Goal: Check status: Check status

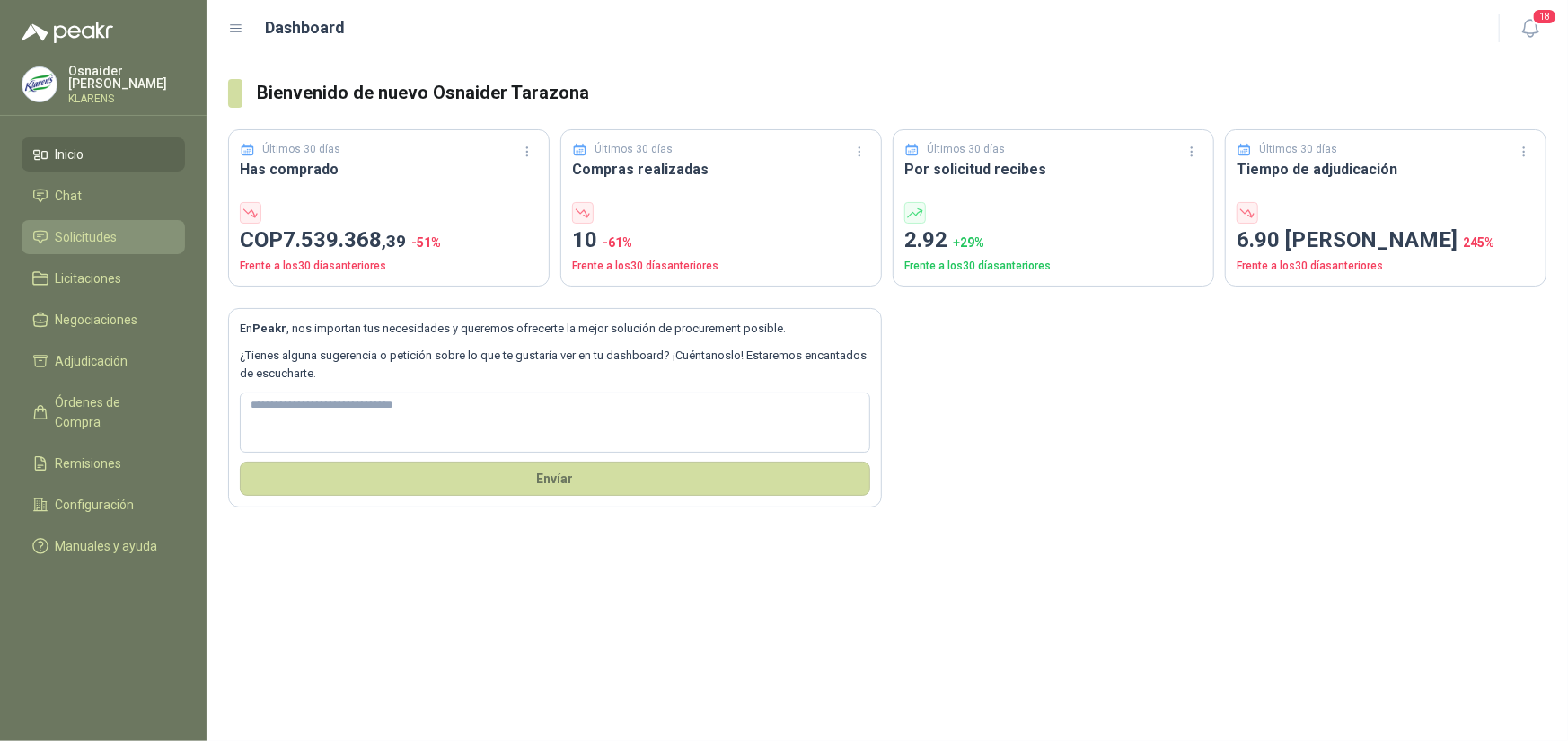
click at [90, 228] on span "Solicitudes" at bounding box center [87, 238] width 62 height 20
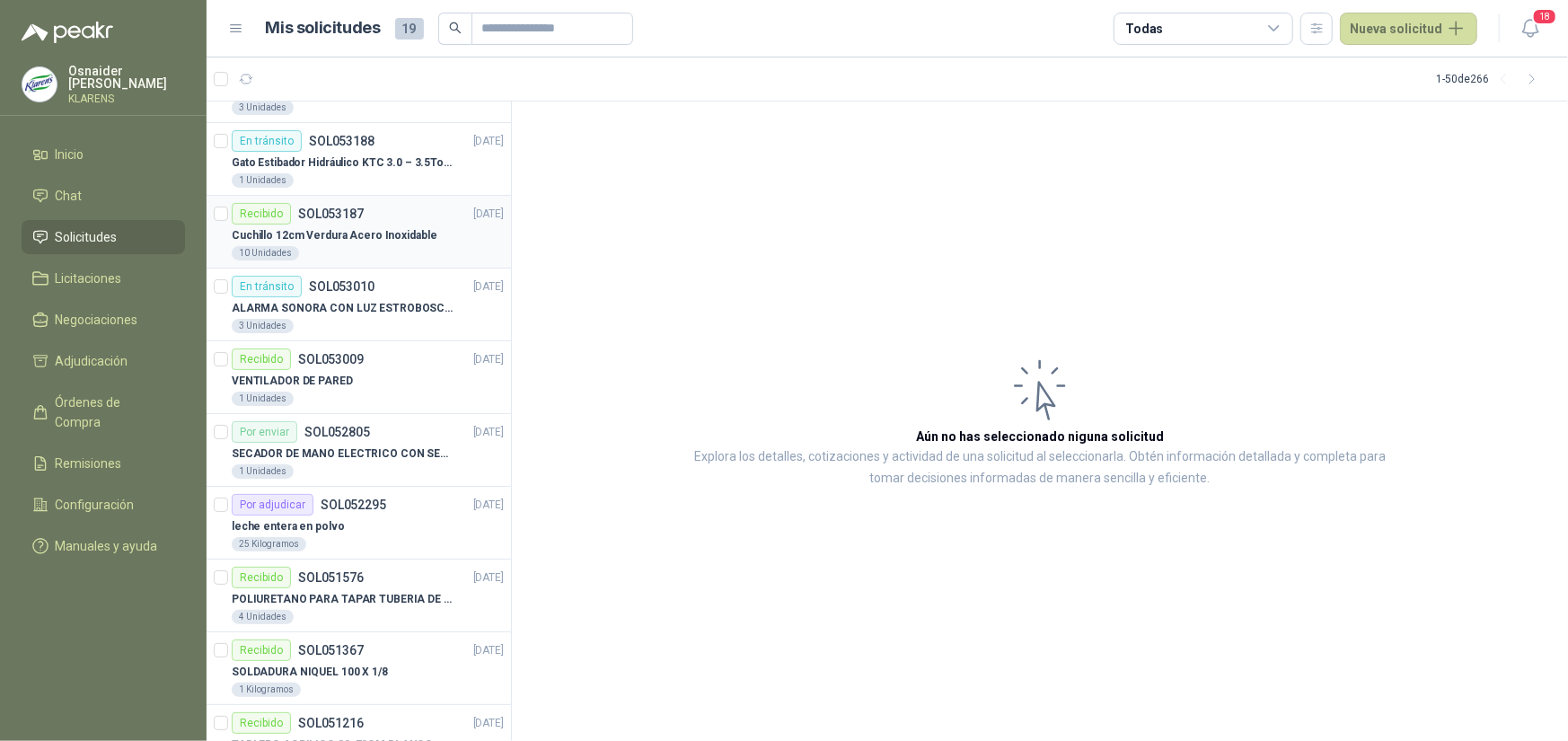
scroll to position [359, 0]
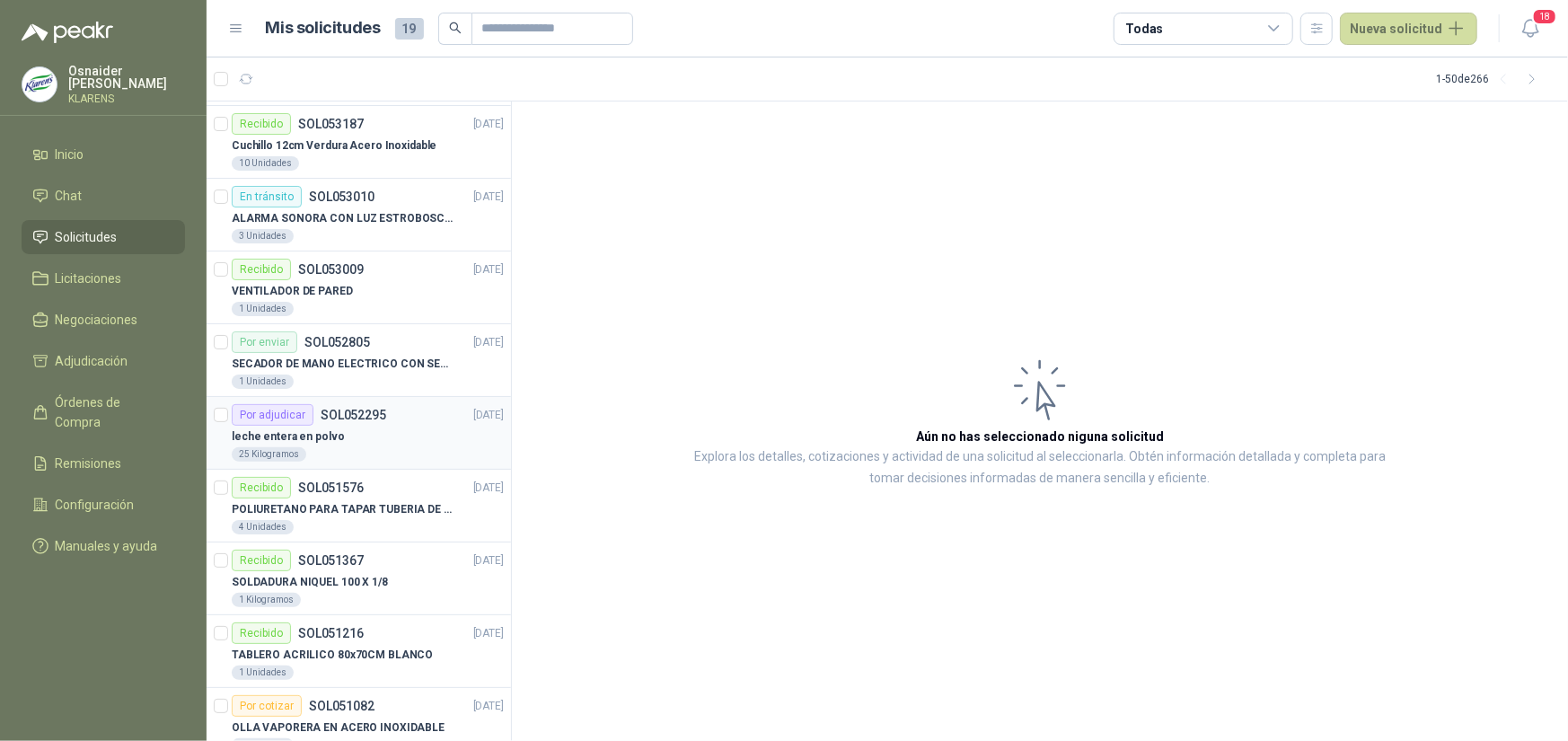
click at [398, 441] on div "leche entera en polvo" at bounding box center [368, 437] width 272 height 22
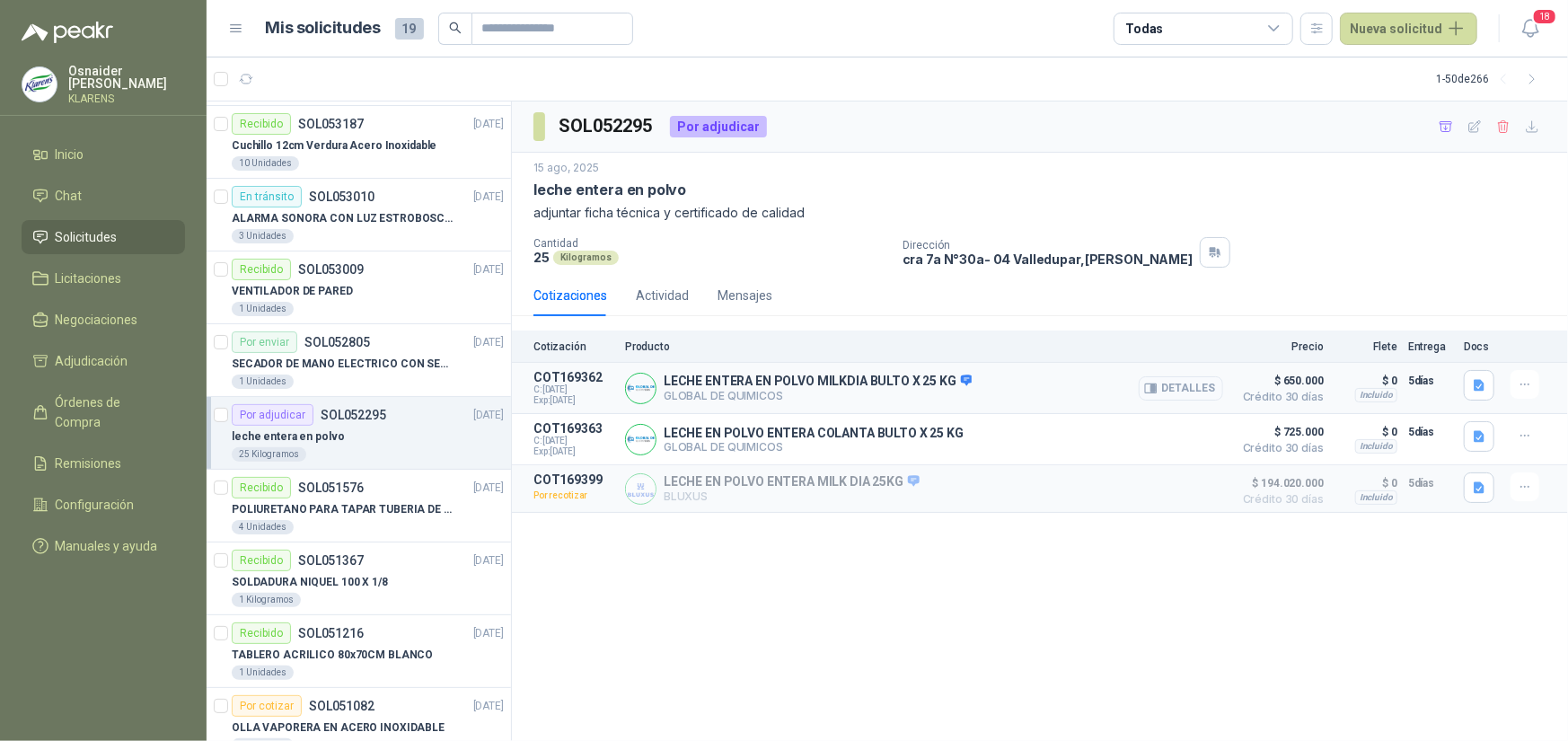
click at [1142, 385] on button "Detalles" at bounding box center [1181, 388] width 84 height 25
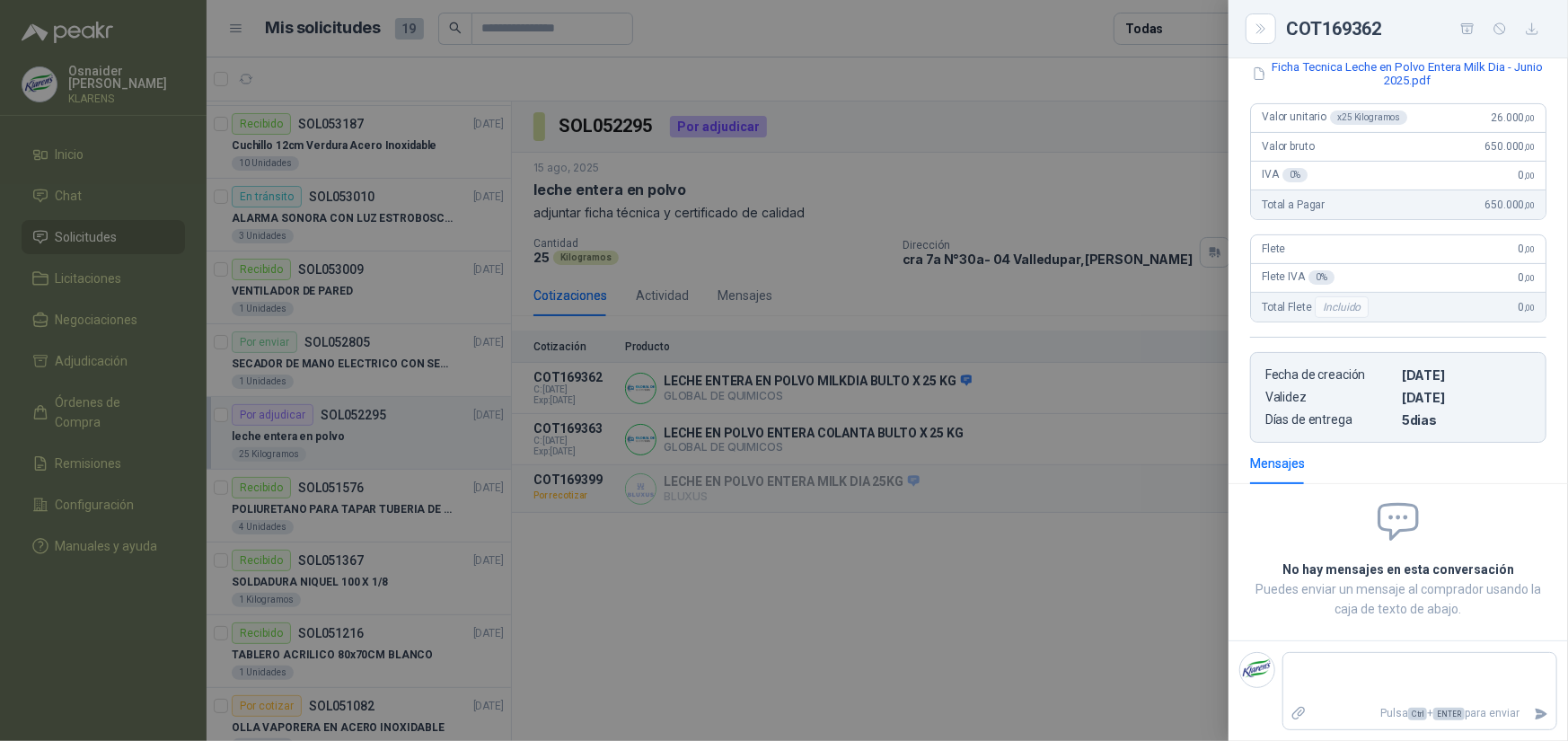
scroll to position [75, 0]
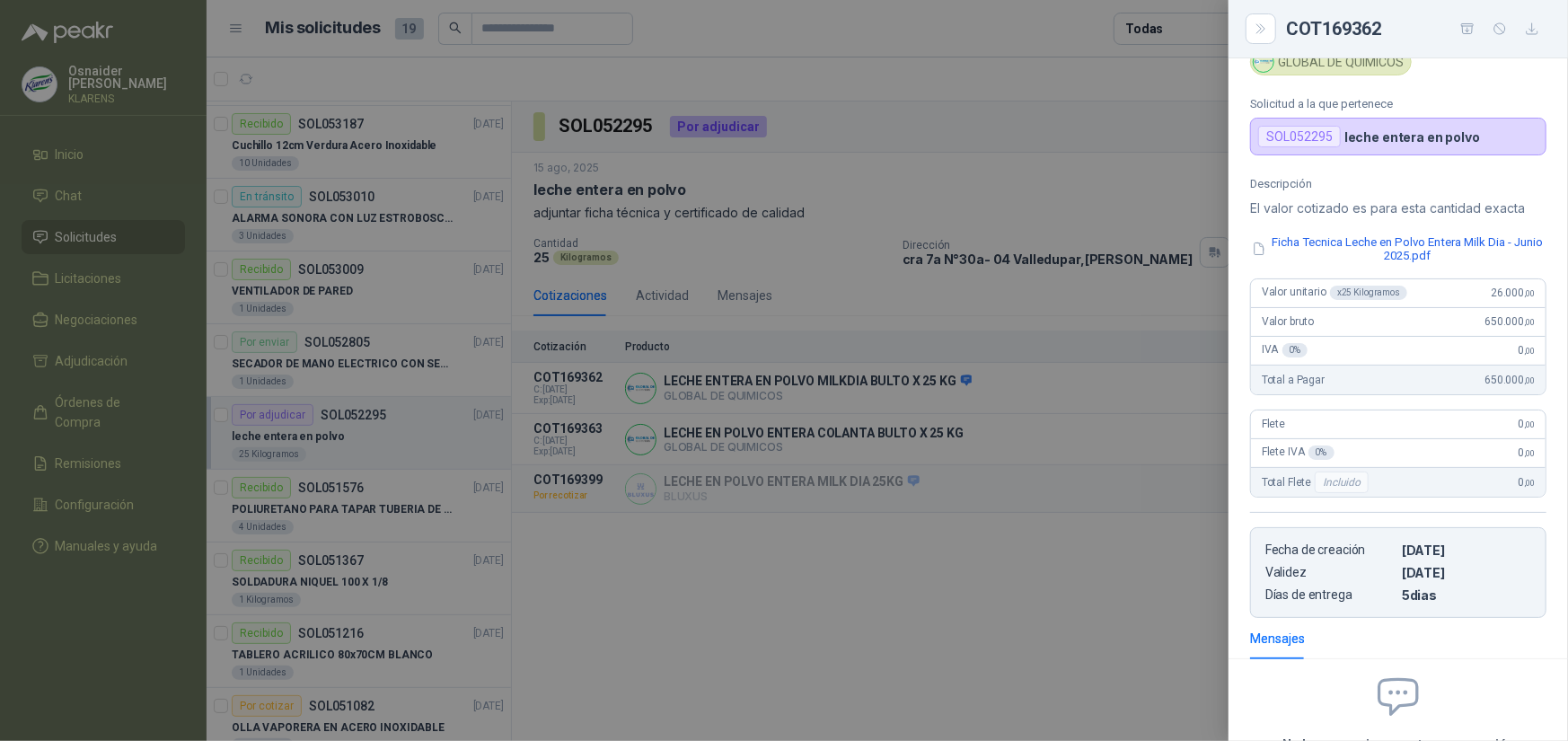
click at [1114, 428] on div at bounding box center [784, 370] width 1568 height 741
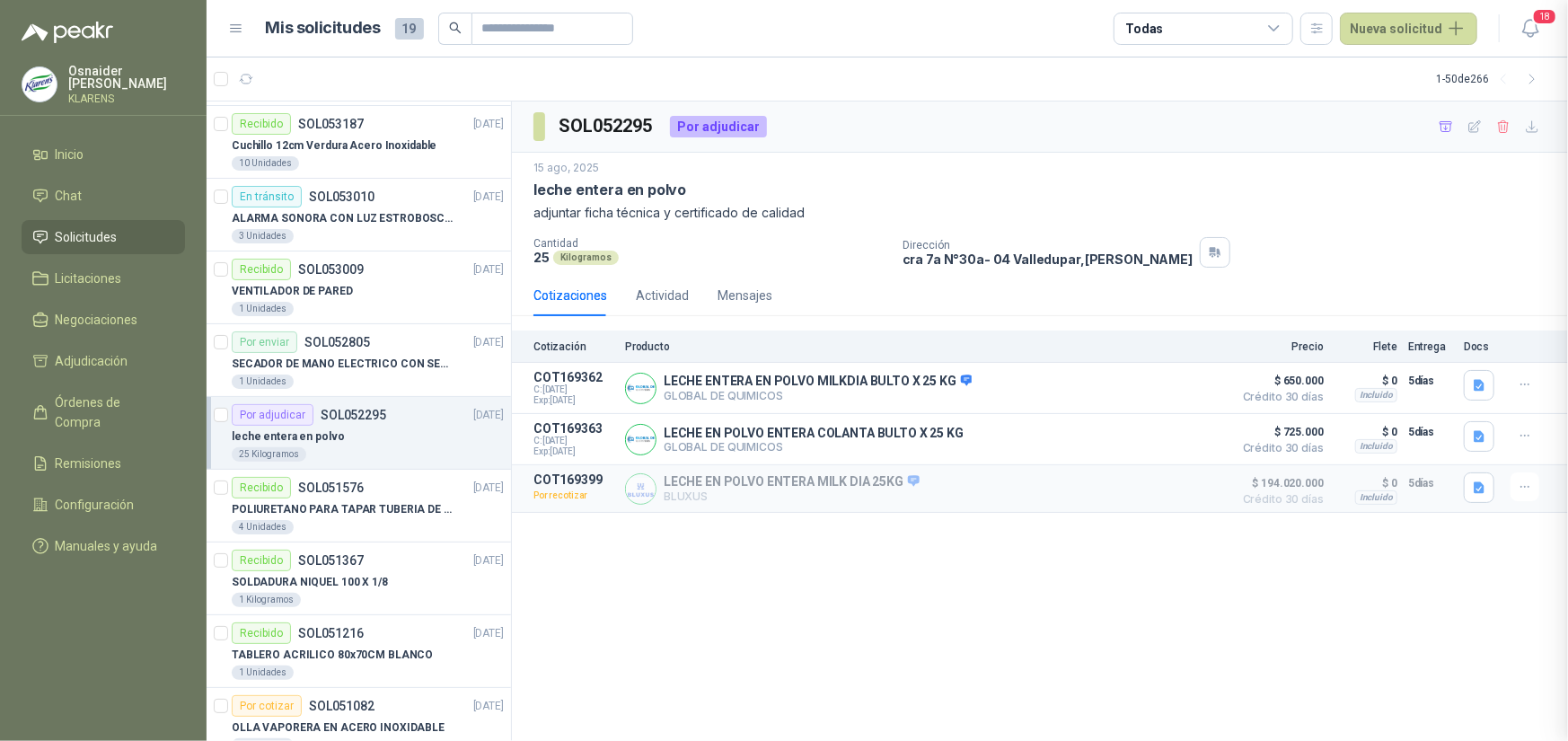
scroll to position [263, 0]
click at [1201, 434] on button "Detalles" at bounding box center [1181, 439] width 84 height 25
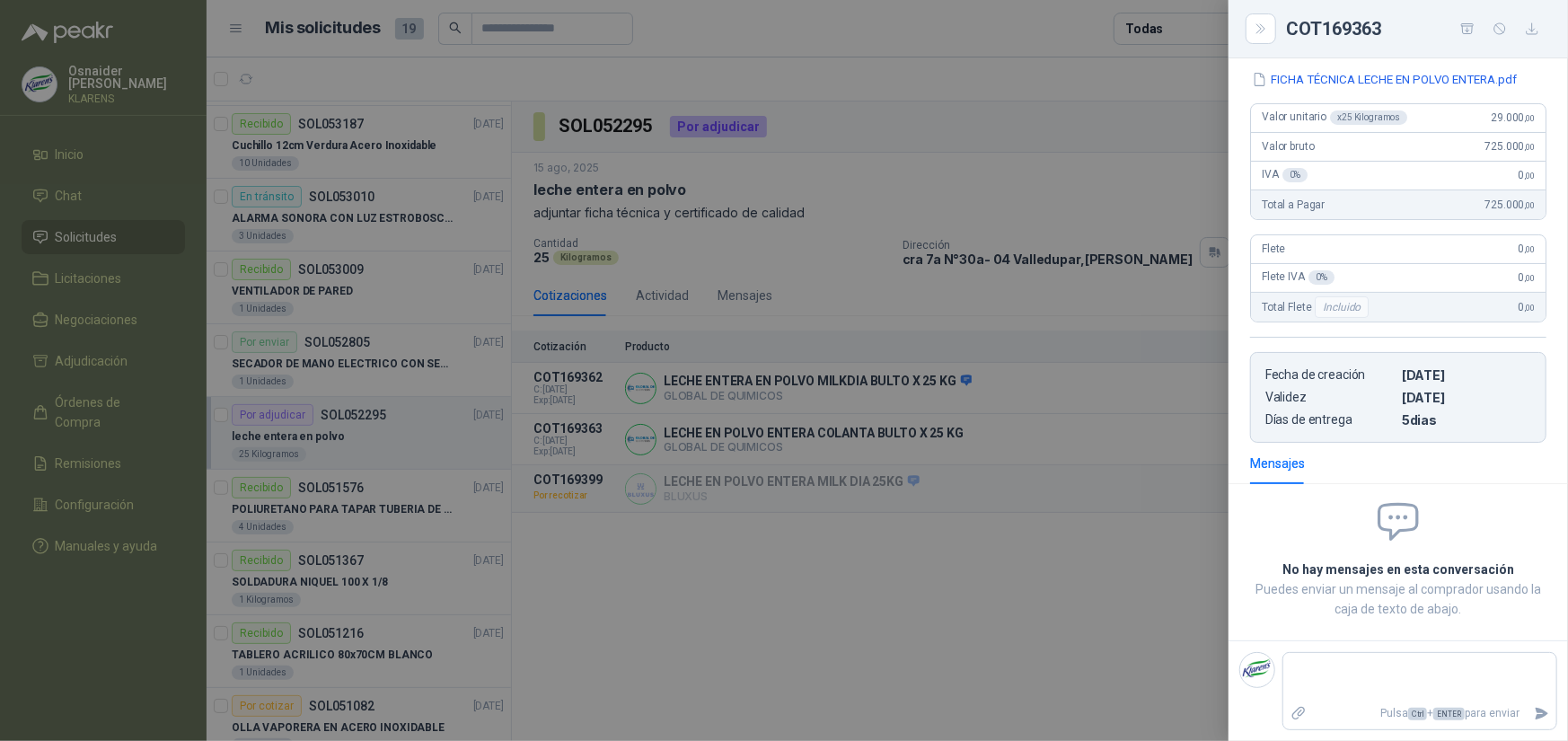
scroll to position [0, 0]
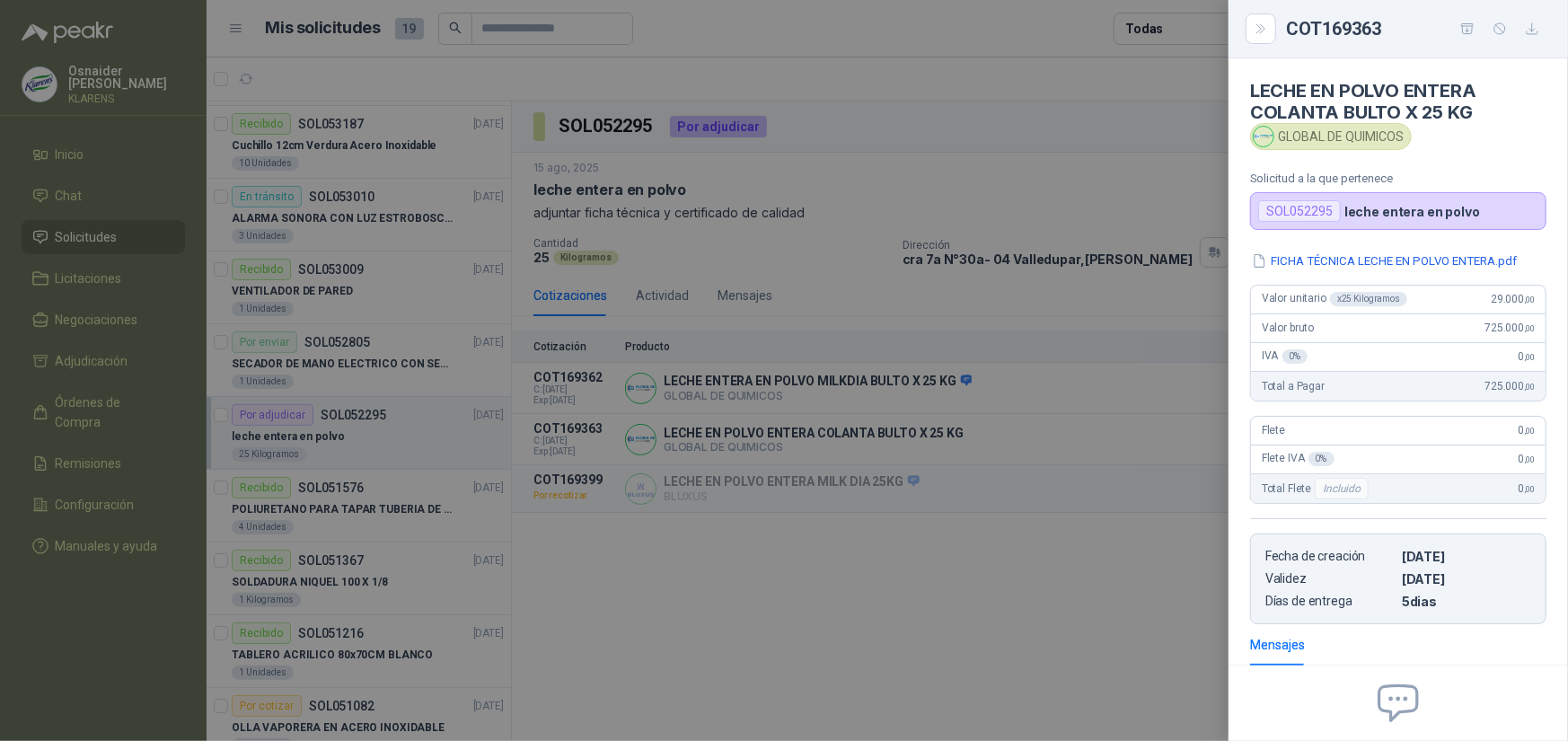
click at [1051, 453] on div at bounding box center [784, 370] width 1568 height 741
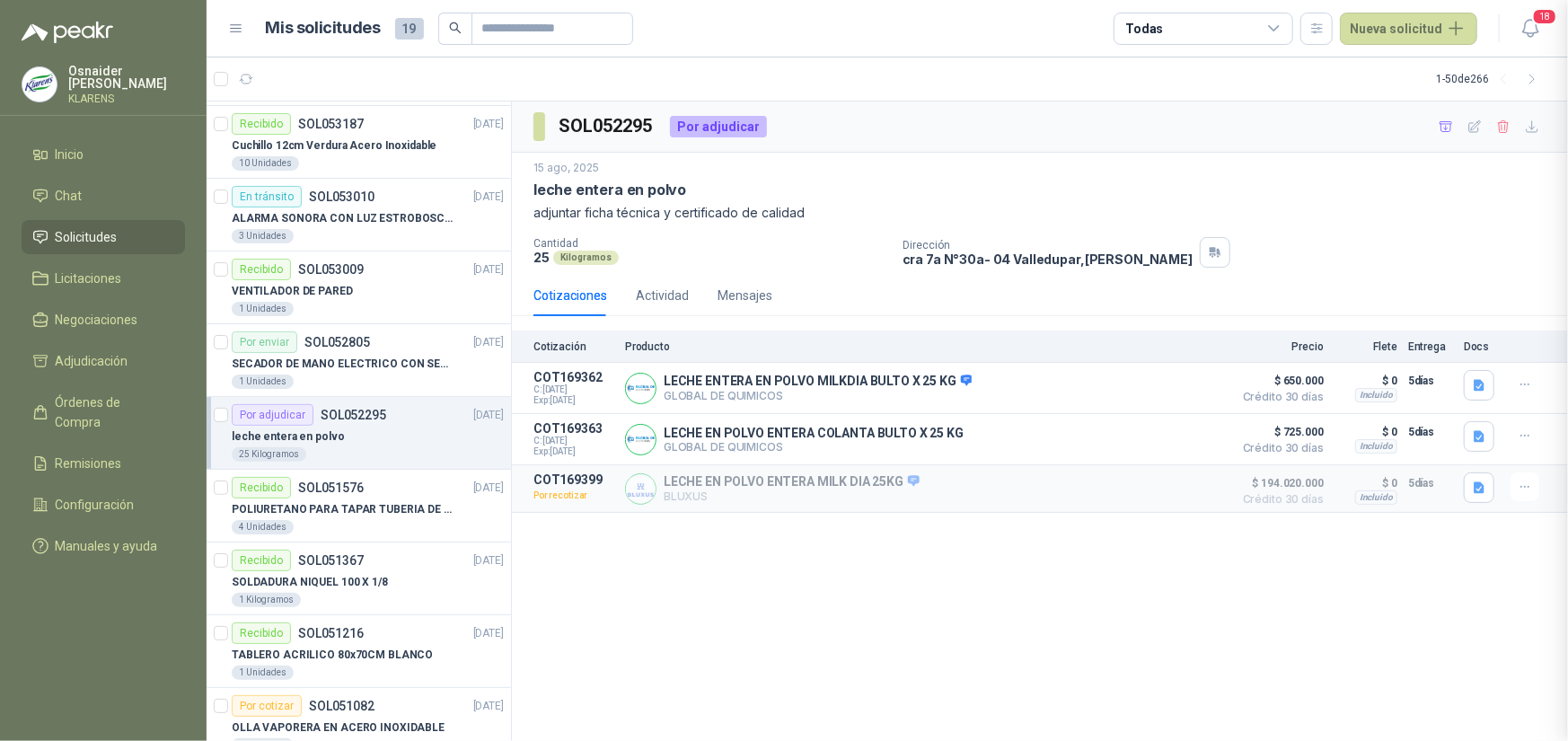
scroll to position [206, 0]
click at [1191, 487] on button "Detalles" at bounding box center [1181, 489] width 84 height 25
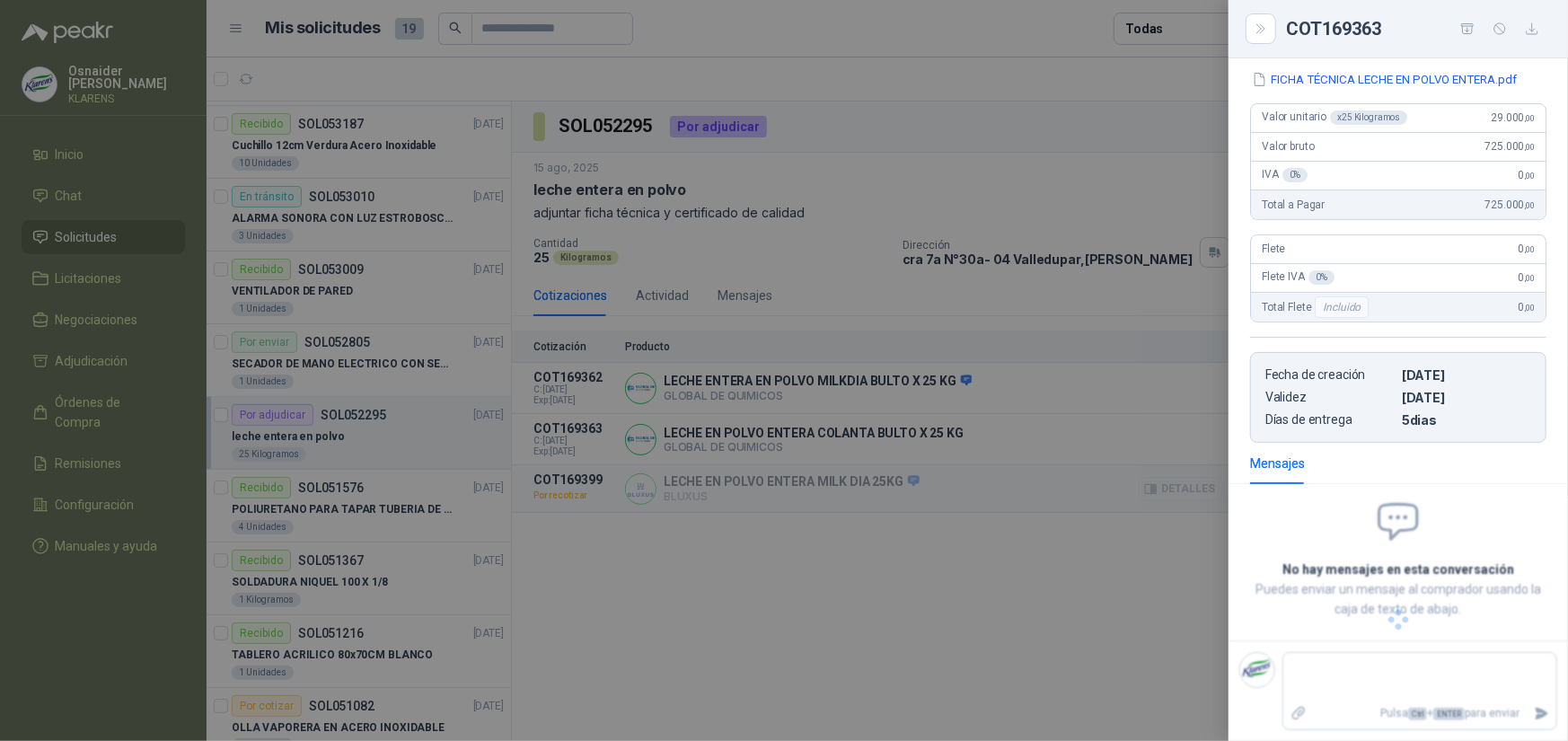
scroll to position [286, 0]
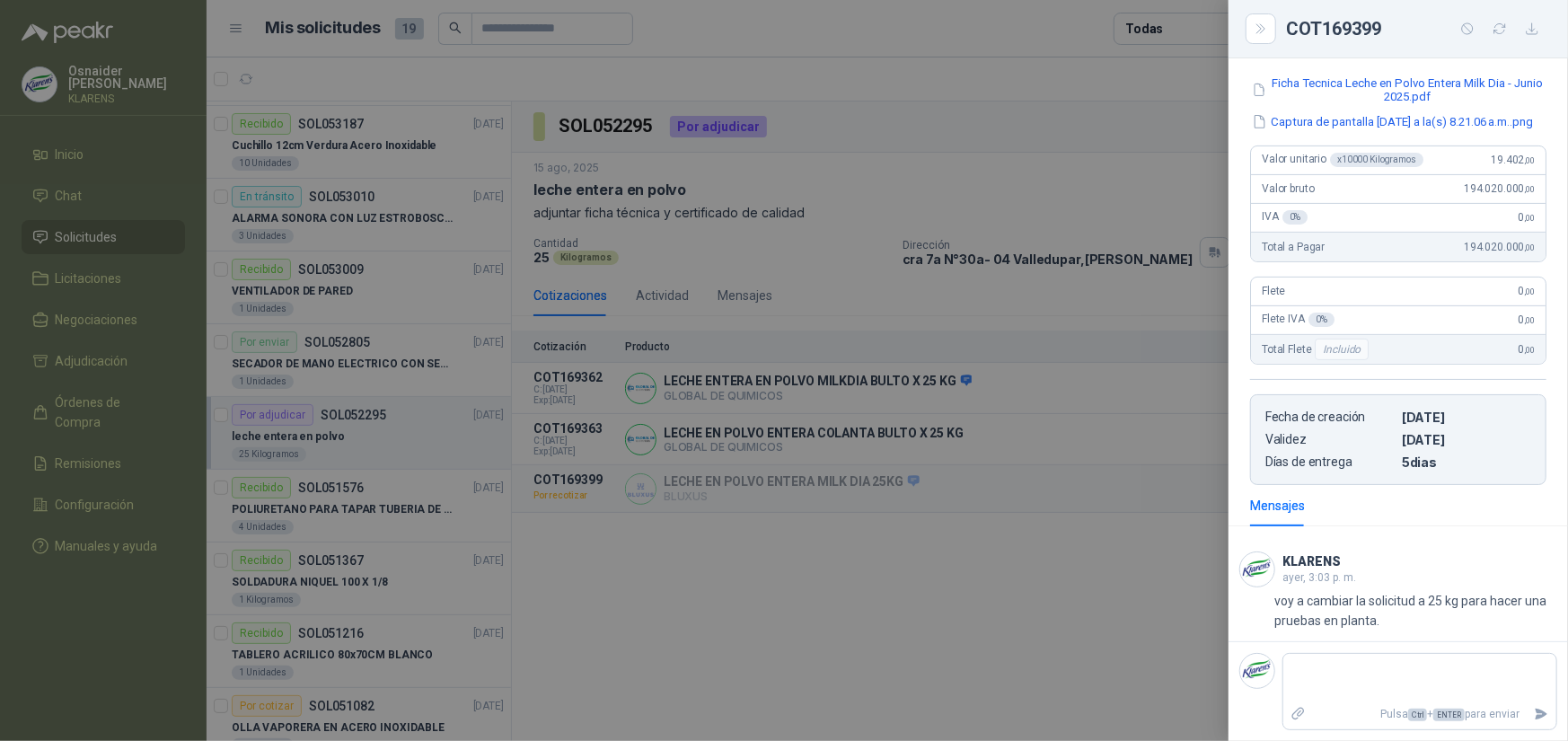
click at [1119, 481] on div at bounding box center [784, 370] width 1568 height 741
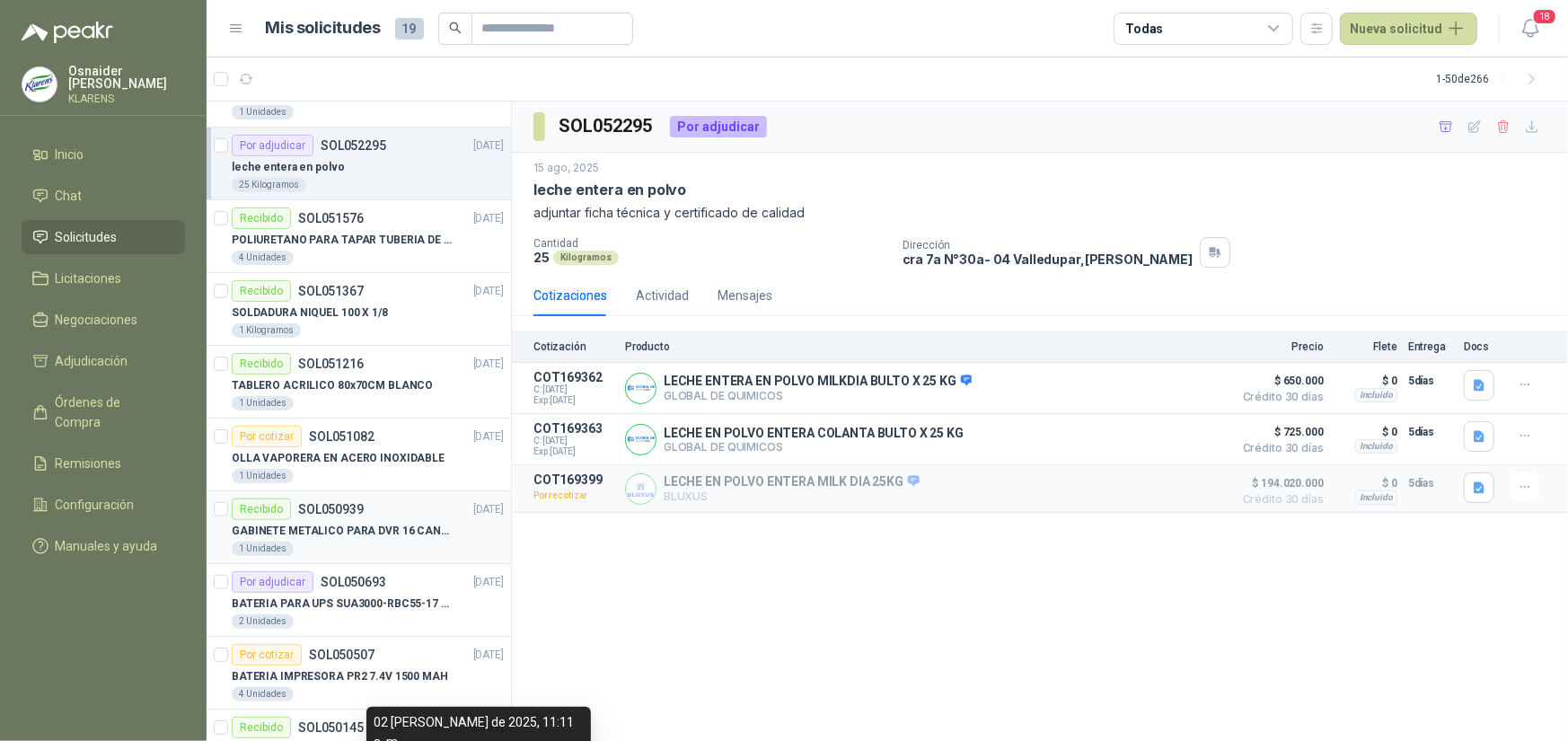
scroll to position [270, 0]
